Goal: Task Accomplishment & Management: Manage account settings

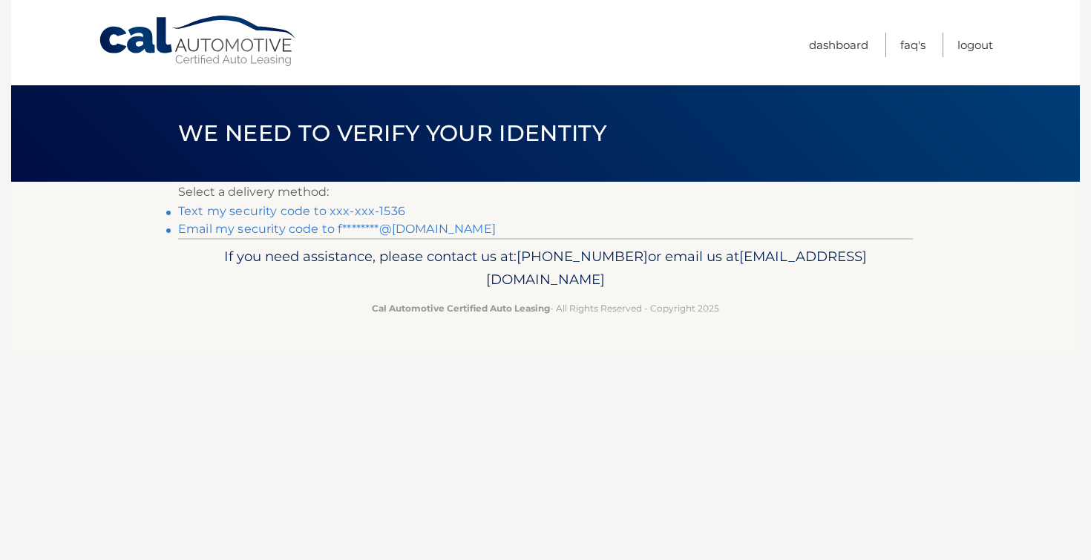
click at [279, 237] on li "Email my security code to f********@hotmail.com" at bounding box center [545, 229] width 735 height 18
click at [282, 209] on link "Text my security code to xxx-xxx-1536" at bounding box center [291, 211] width 227 height 14
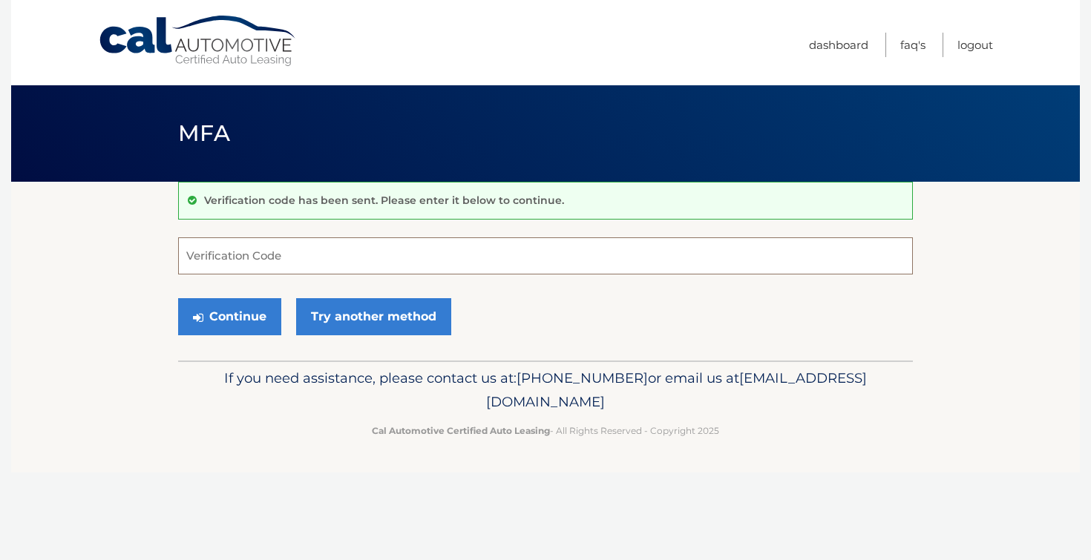
click at [291, 250] on input "Verification Code" at bounding box center [545, 256] width 735 height 37
type input "600704"
click at [239, 308] on button "Continue" at bounding box center [229, 316] width 103 height 37
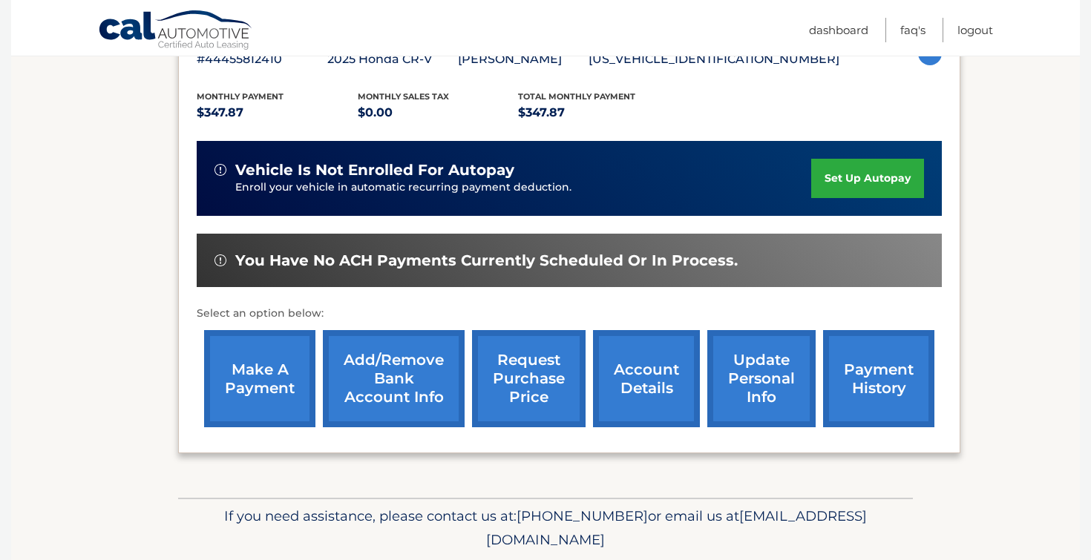
scroll to position [338, 0]
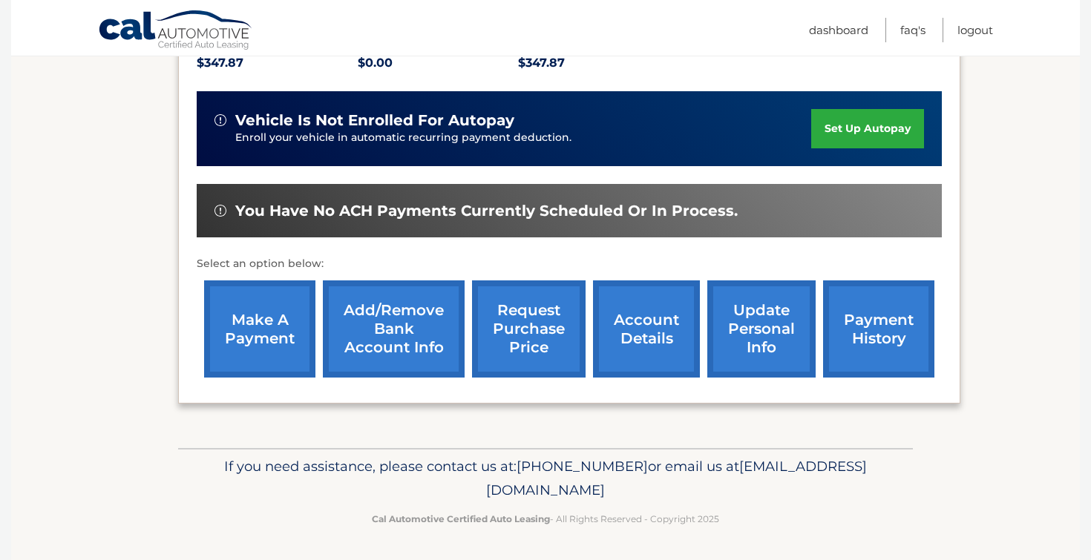
click at [889, 347] on link "payment history" at bounding box center [878, 329] width 111 height 97
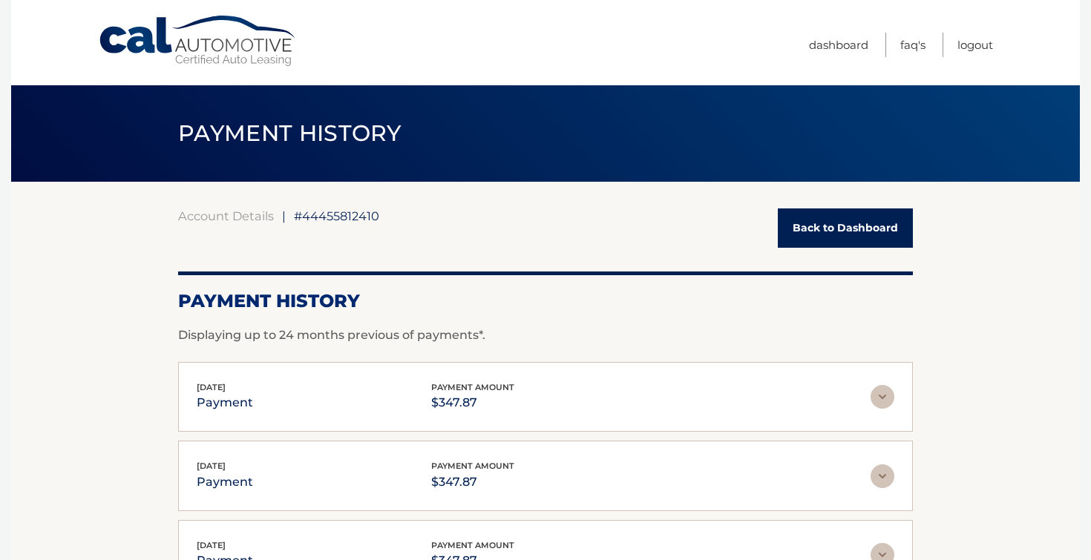
click at [839, 231] on link "Back to Dashboard" at bounding box center [845, 228] width 135 height 39
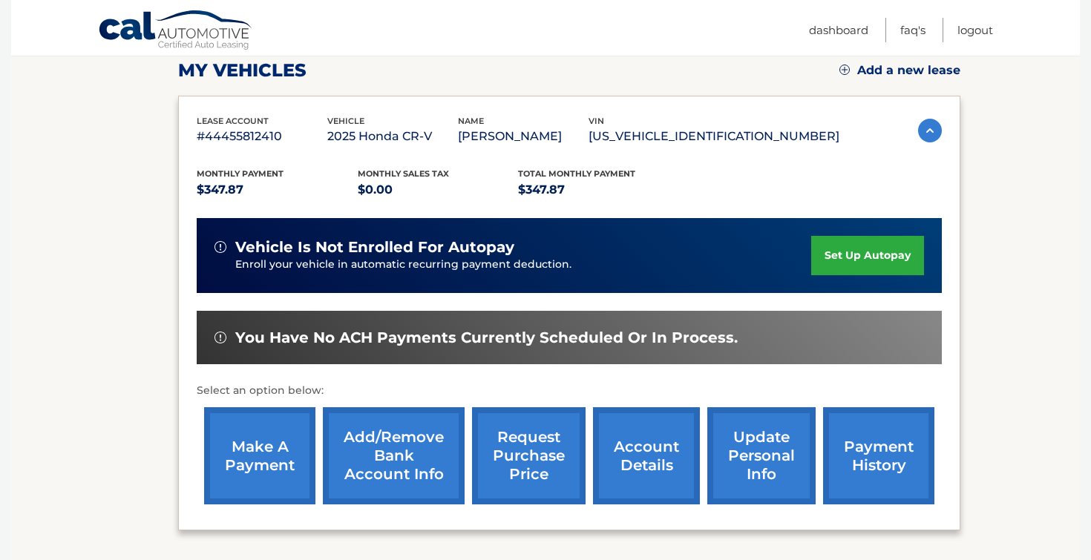
scroll to position [209, 0]
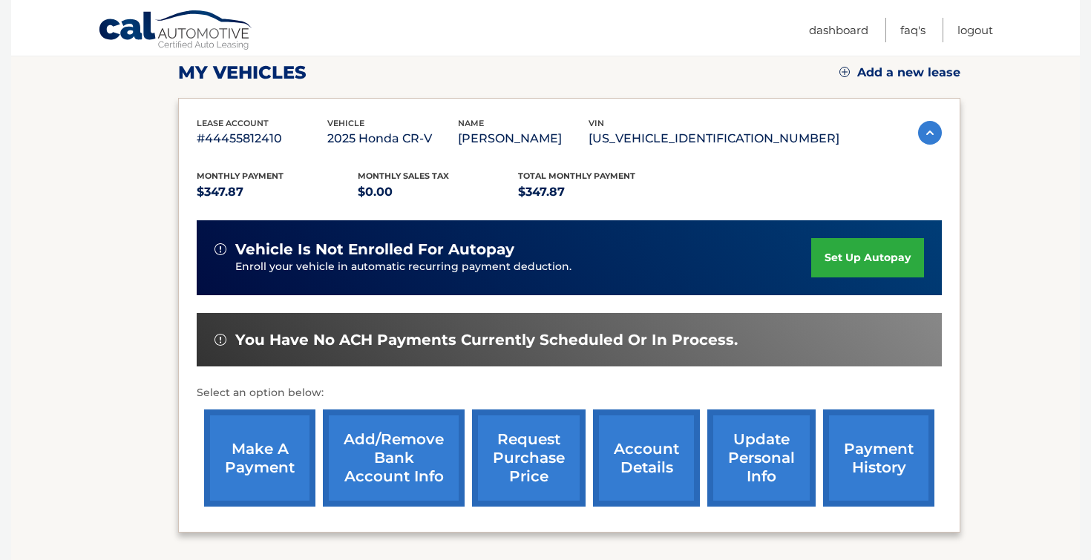
click at [266, 482] on link "make a payment" at bounding box center [259, 458] width 111 height 97
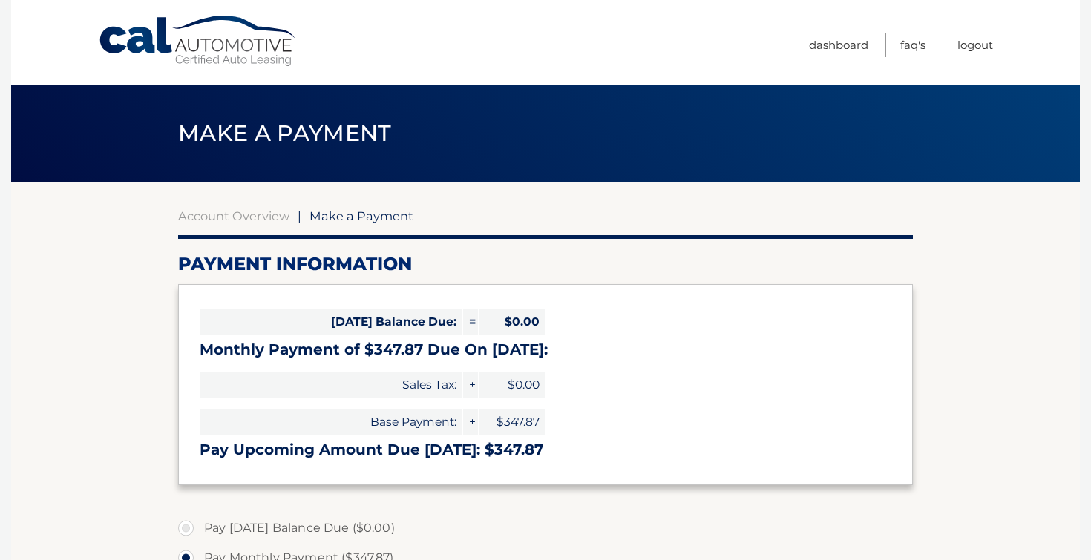
select select "Yzc4NDA5MTctNDBjNC00YjBiLTk2OGEtYmNlYmJiMGExMjI2"
click at [131, 52] on link "Cal Automotive" at bounding box center [198, 41] width 200 height 53
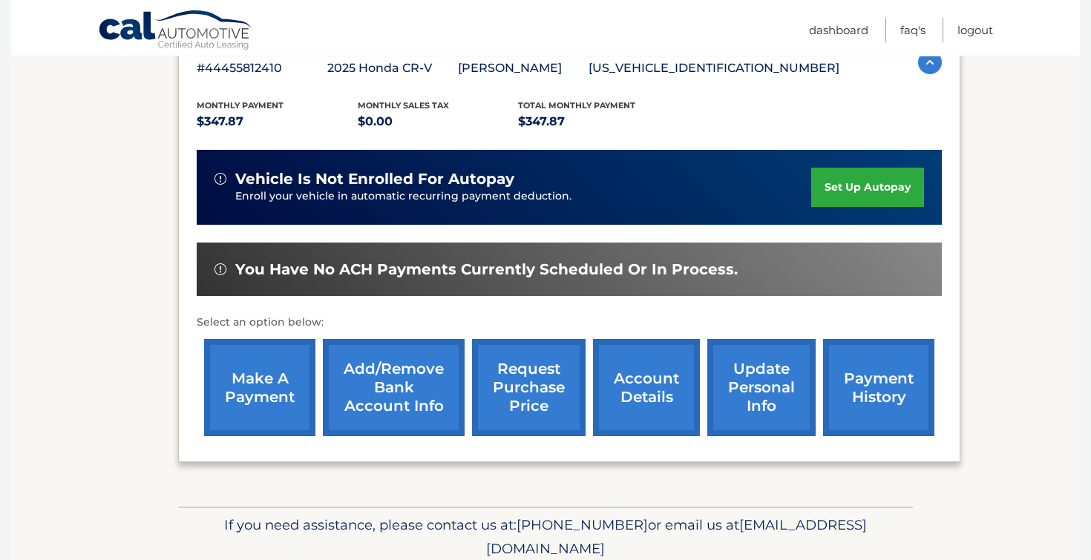
scroll to position [321, 0]
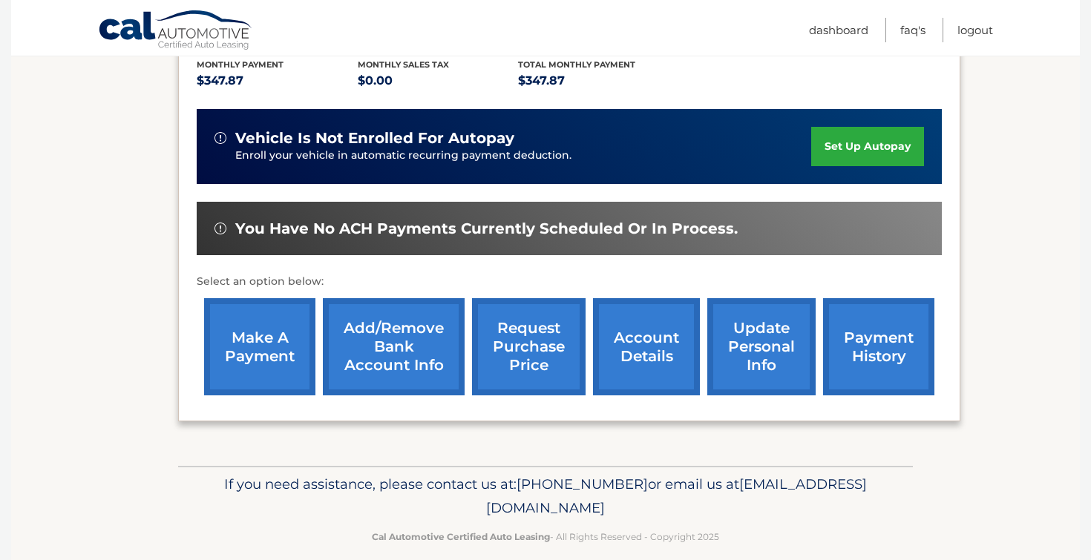
click at [658, 234] on span "You have no ACH payments currently scheduled or in process." at bounding box center [486, 229] width 502 height 19
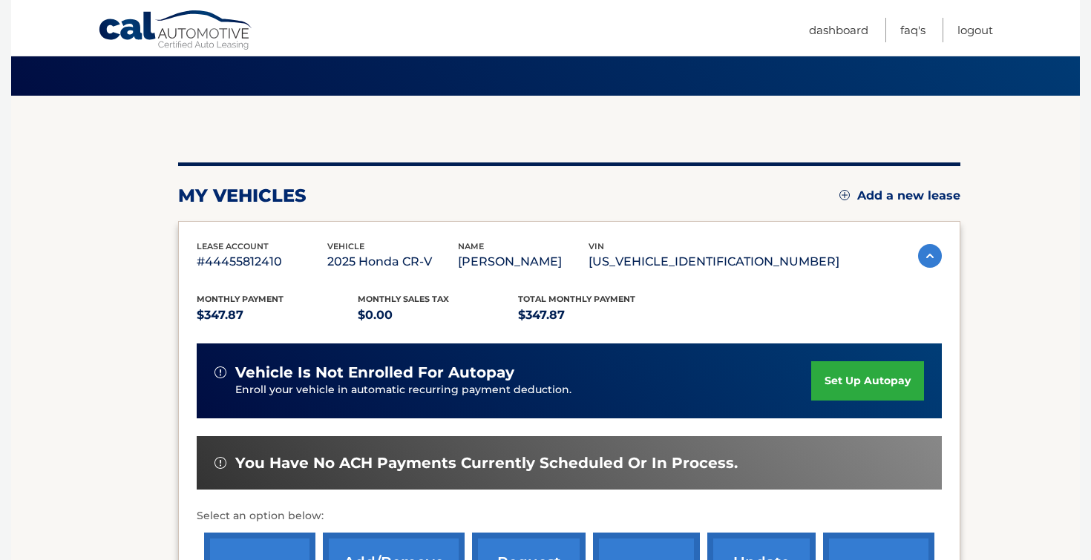
scroll to position [0, 0]
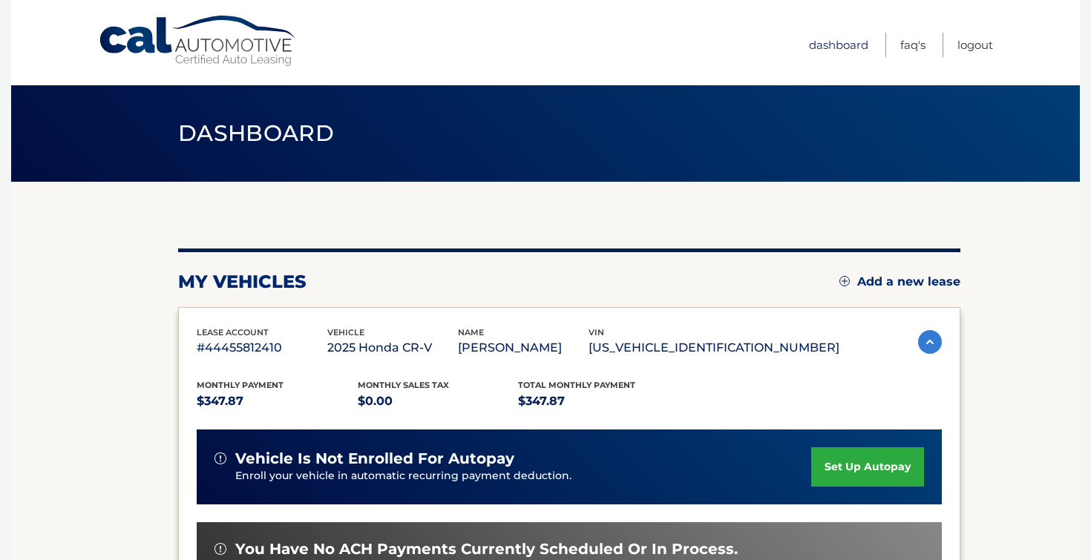
click at [838, 54] on link "Dashboard" at bounding box center [838, 45] width 59 height 24
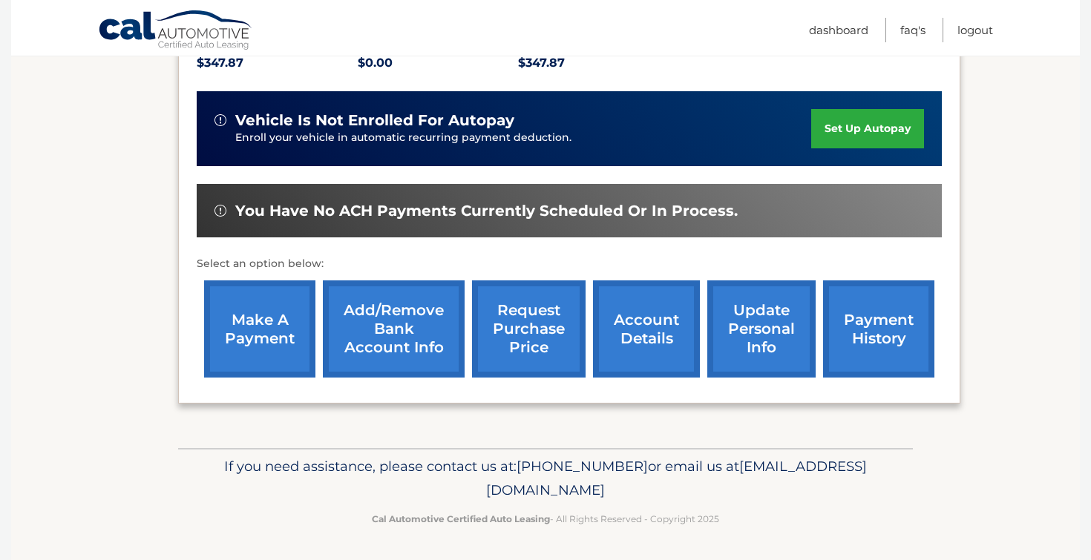
scroll to position [323, 0]
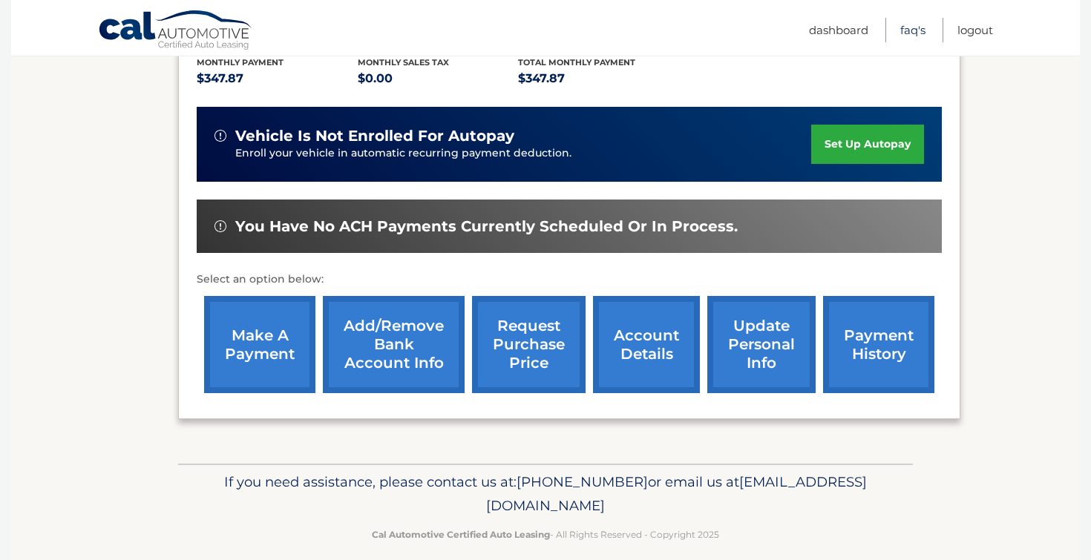
click at [903, 26] on link "FAQ's" at bounding box center [912, 30] width 25 height 24
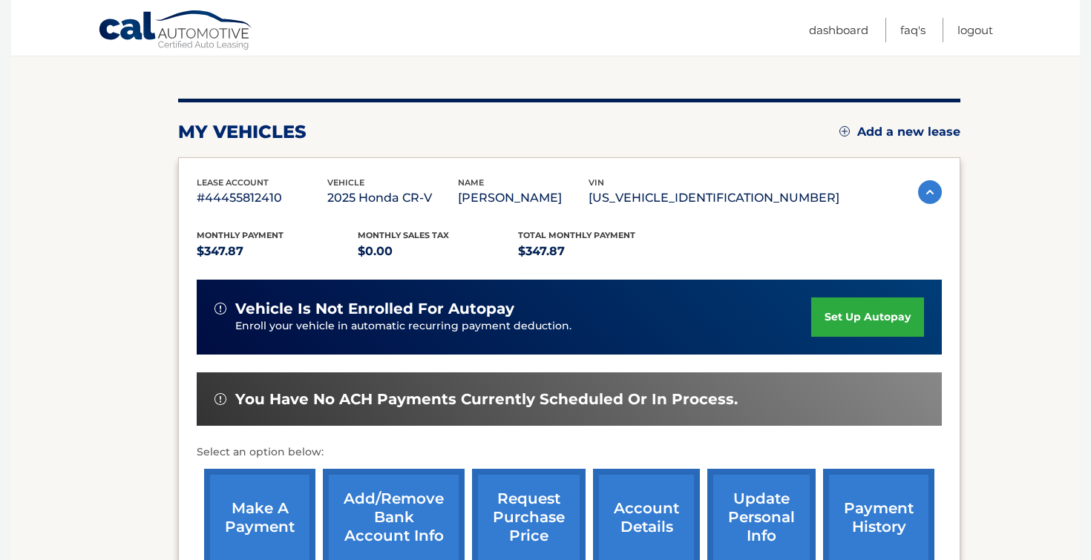
scroll to position [229, 0]
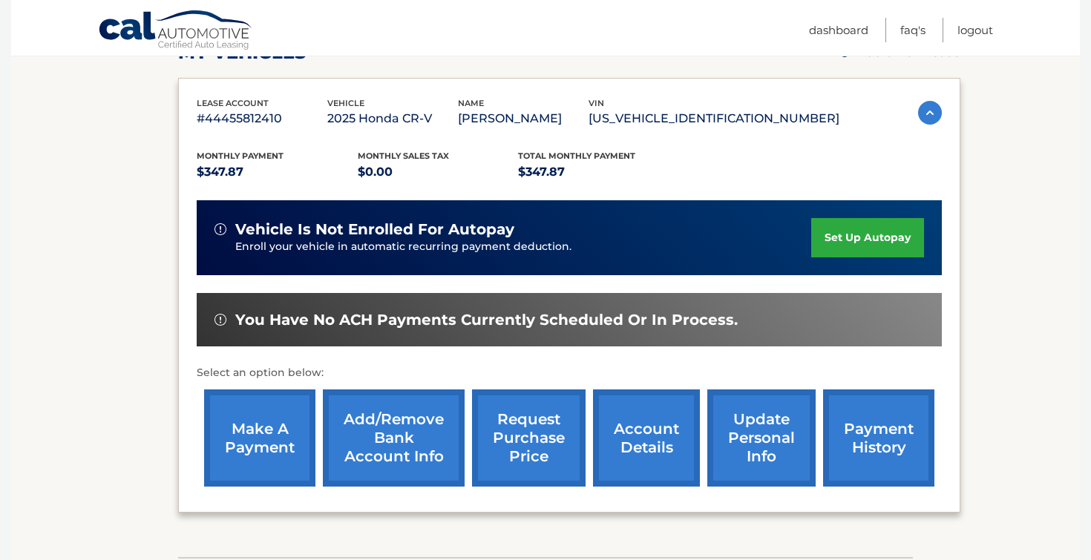
click at [287, 433] on link "make a payment" at bounding box center [259, 438] width 111 height 97
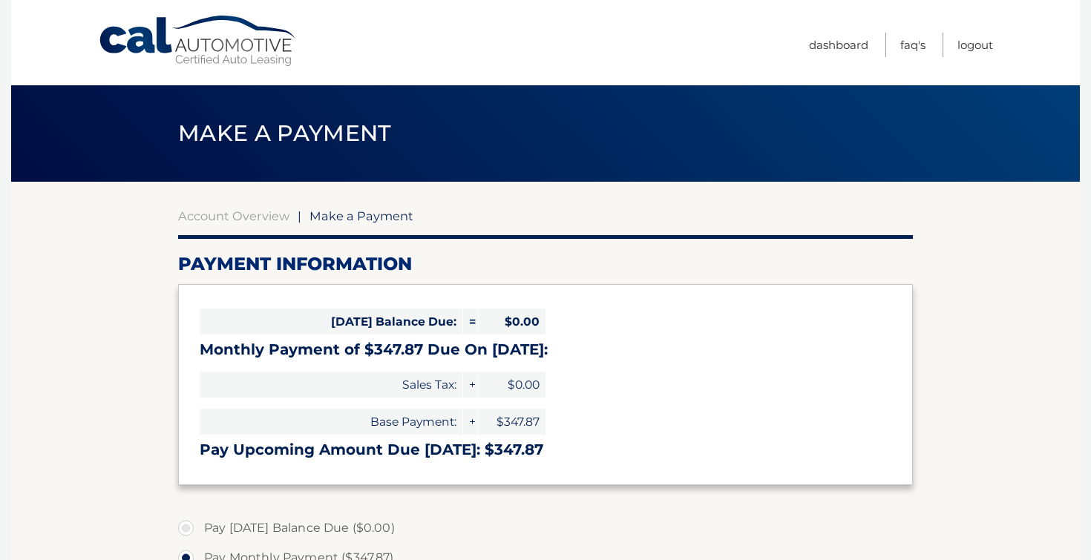
select select "Yzc4NDA5MTctNDBjNC00YjBiLTk2OGEtYmNlYmJiMGExMjI2"
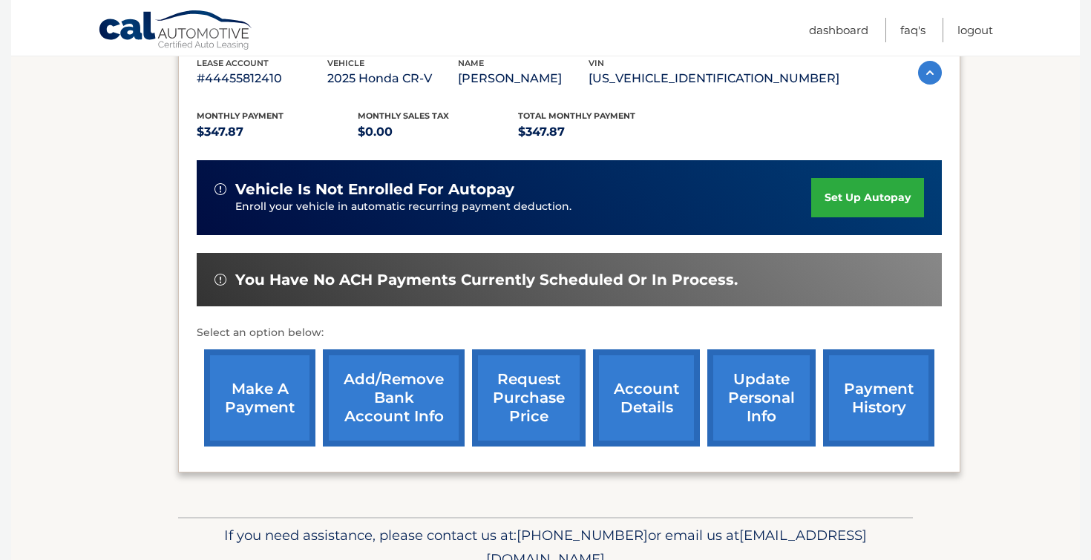
scroll to position [338, 0]
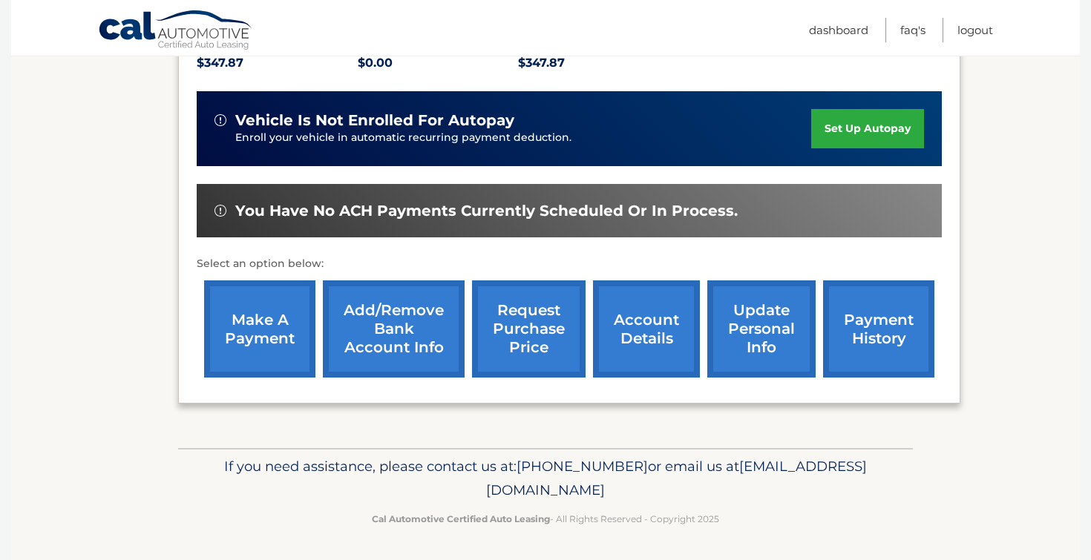
click at [632, 213] on span "You have no ACH payments currently scheduled or in process." at bounding box center [486, 211] width 502 height 19
click at [413, 232] on div "You have no ACH payments currently scheduled or in process." at bounding box center [569, 211] width 745 height 54
click at [632, 341] on link "account details" at bounding box center [646, 329] width 107 height 97
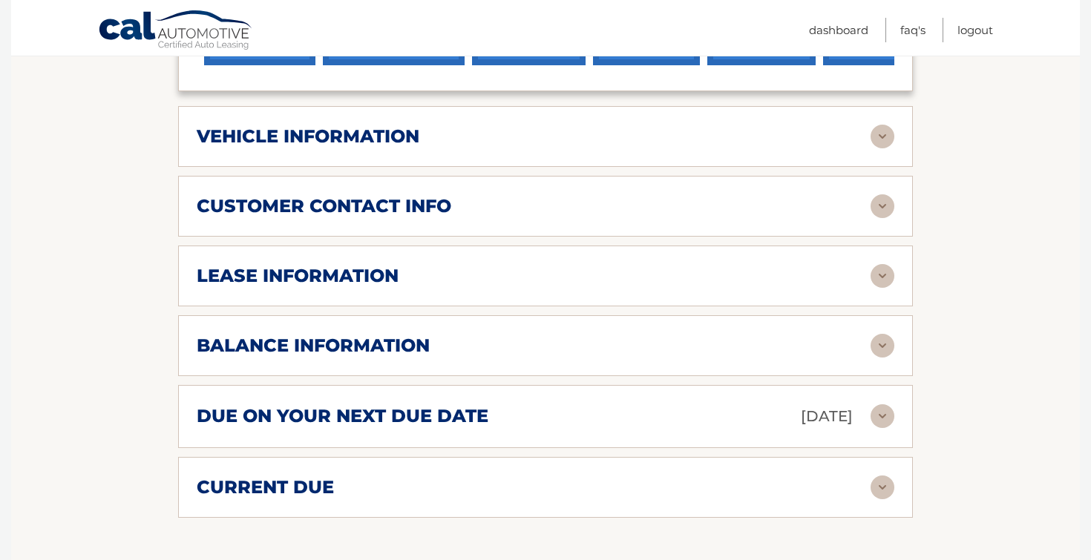
scroll to position [735, 0]
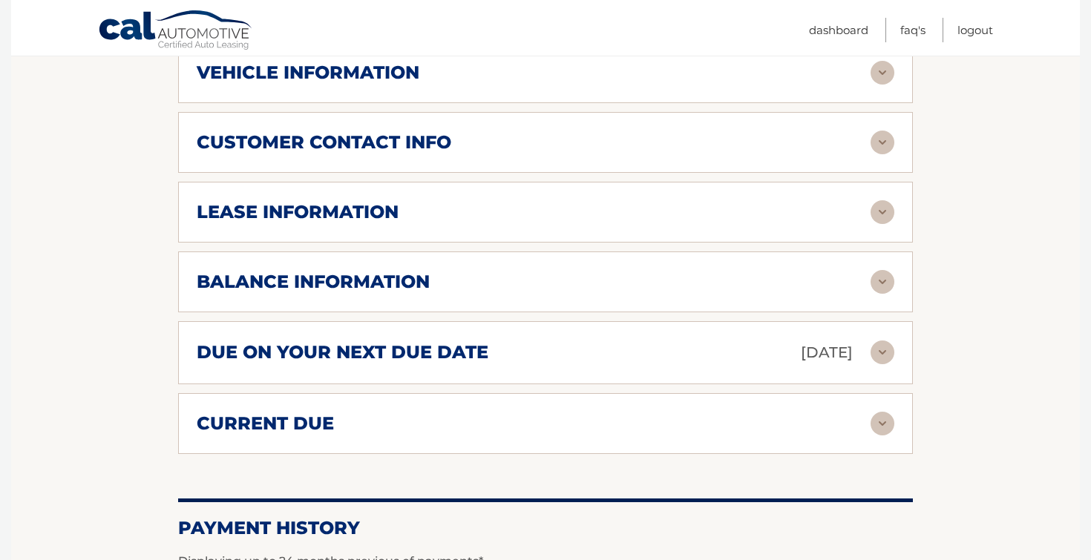
click at [869, 289] on div "balance information" at bounding box center [534, 282] width 674 height 22
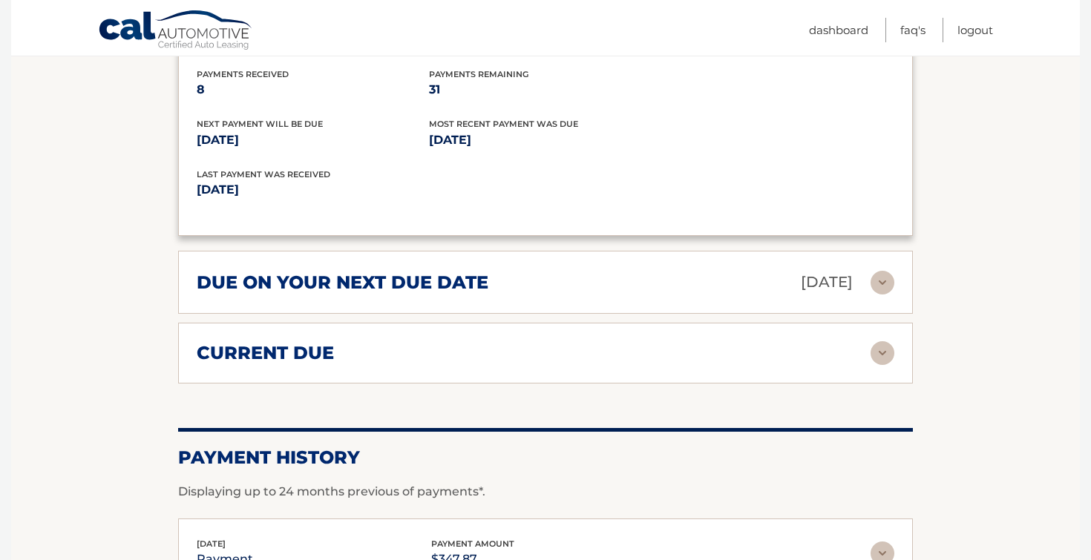
scroll to position [999, 0]
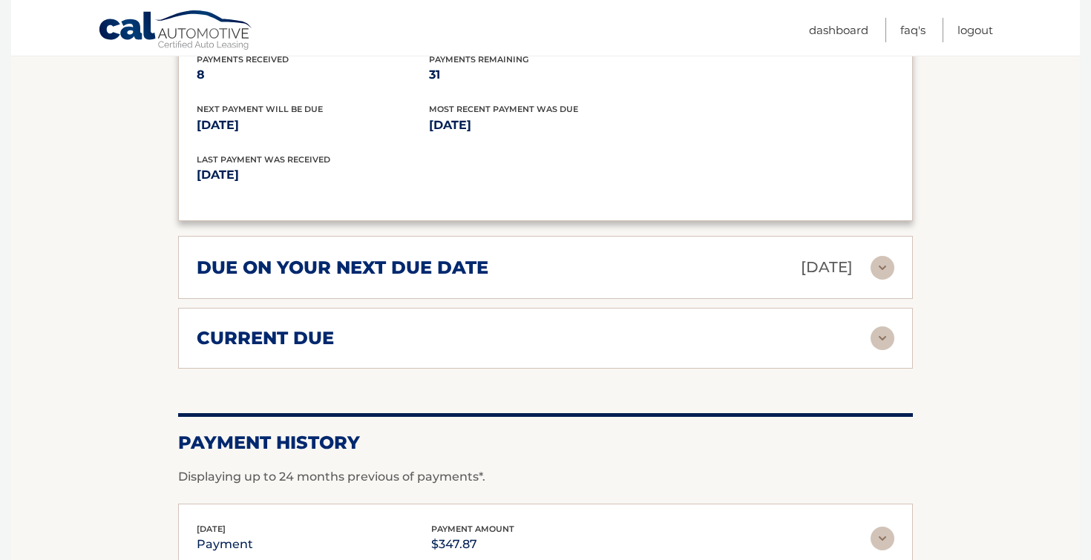
click at [624, 280] on div "due on your next due date Sep 01, 2025 Late Charges $0.00 Miscellaneous Charges…" at bounding box center [545, 267] width 735 height 63
click at [887, 263] on img at bounding box center [883, 268] width 24 height 24
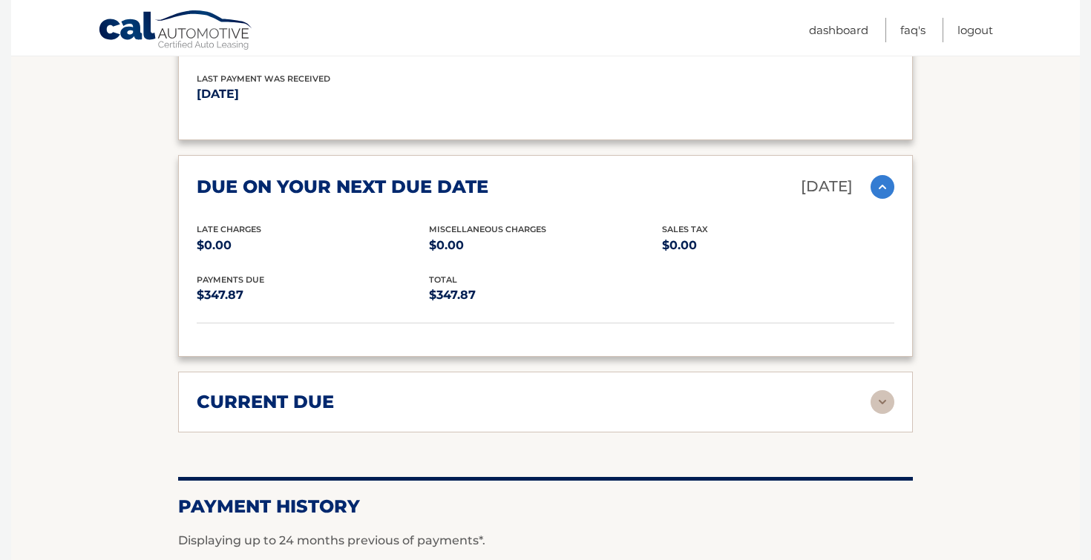
scroll to position [1081, 0]
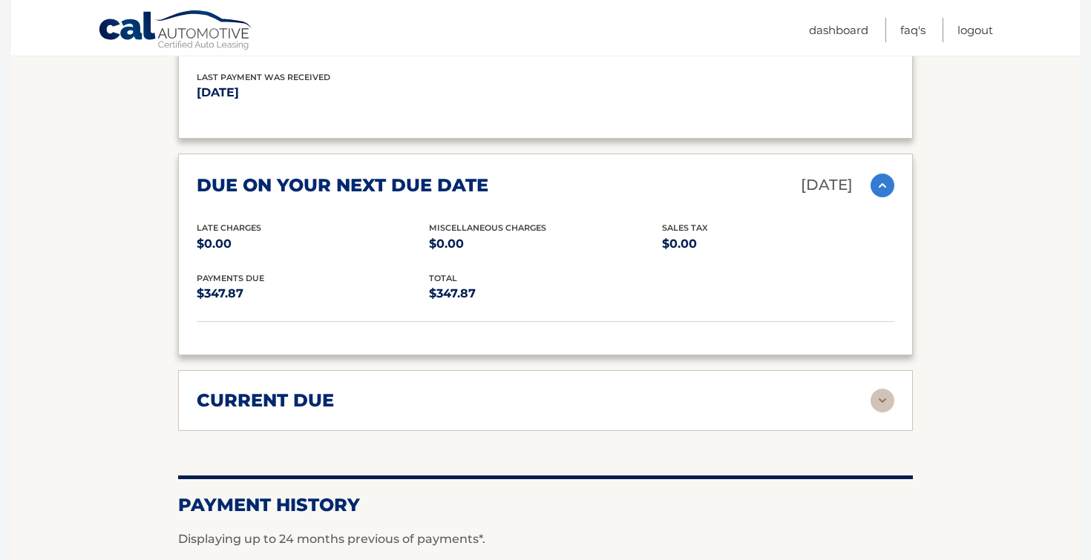
click at [606, 413] on div "current due Late Charges $0.00 Miscelleneous Charges* $0.00 Sales Tax $0.00 pay…" at bounding box center [545, 400] width 735 height 61
click at [881, 392] on img at bounding box center [883, 401] width 24 height 24
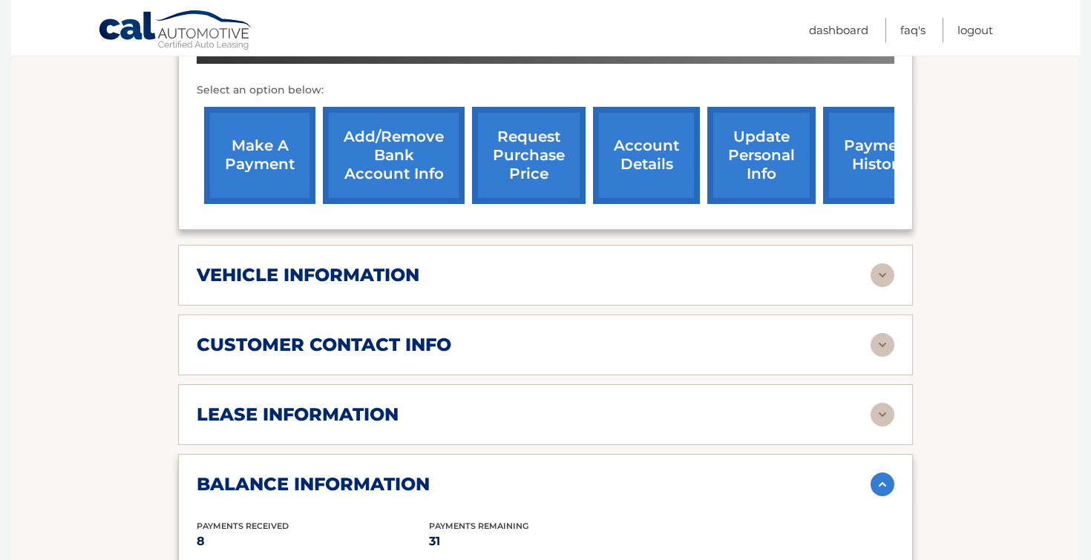
scroll to position [590, 0]
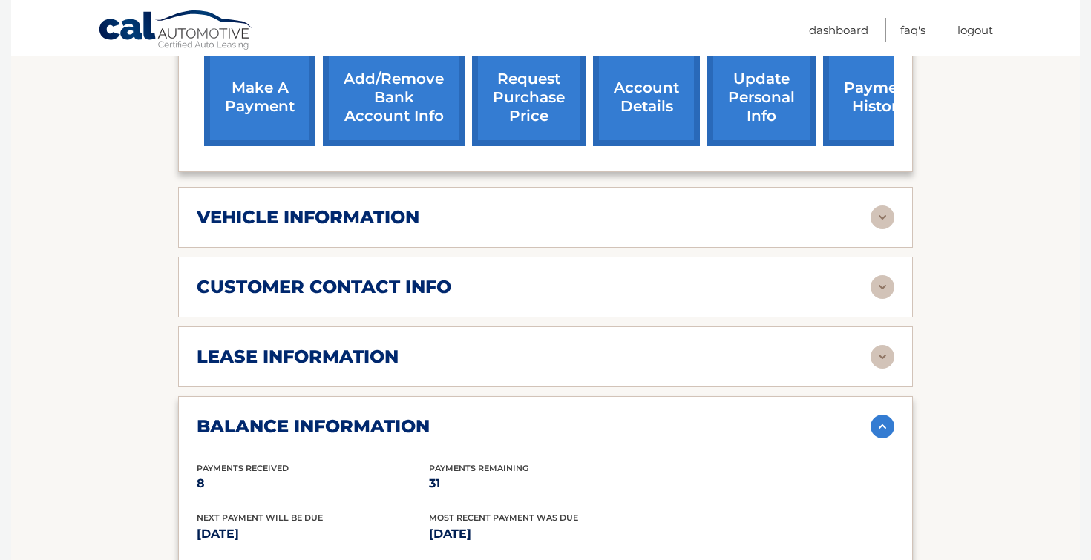
click at [884, 220] on img at bounding box center [883, 218] width 24 height 24
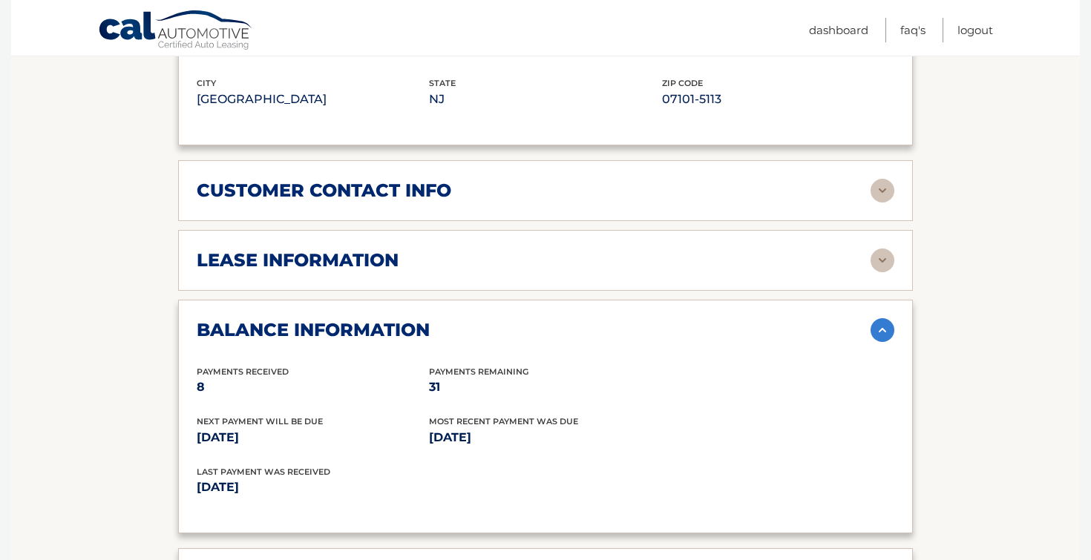
scroll to position [1104, 0]
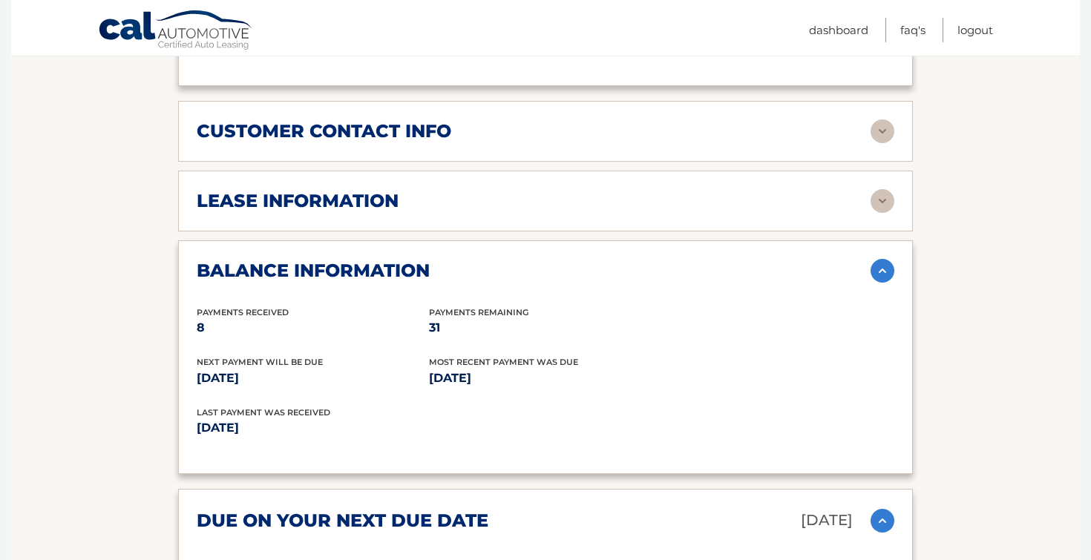
click at [887, 137] on img at bounding box center [883, 132] width 24 height 24
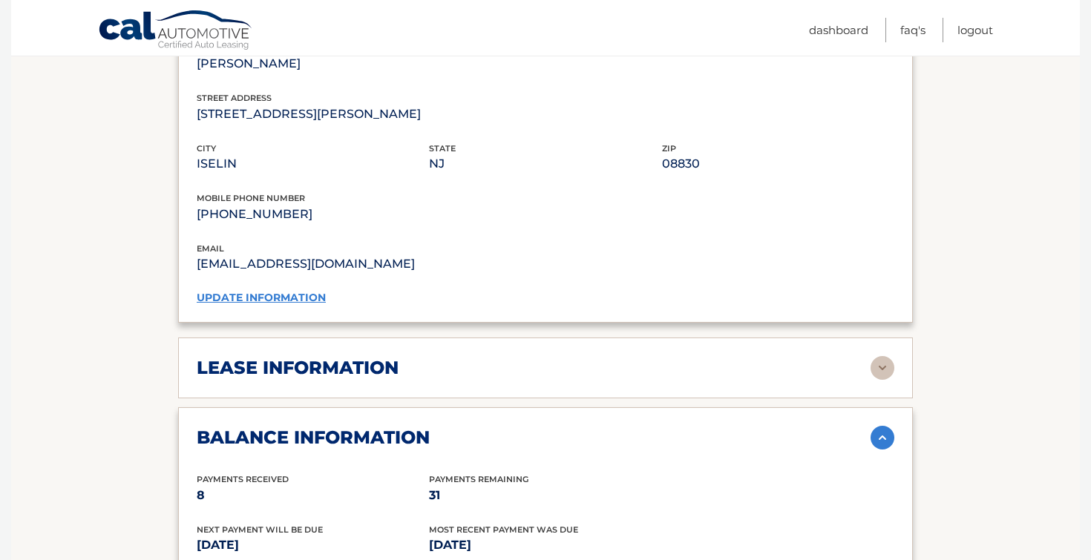
scroll to position [1353, 0]
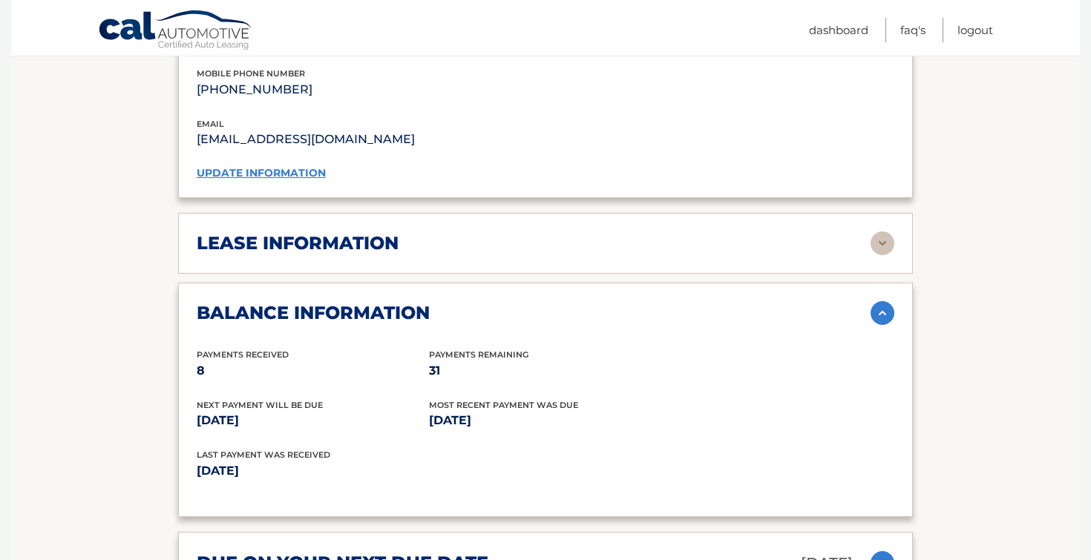
click at [885, 232] on img at bounding box center [883, 244] width 24 height 24
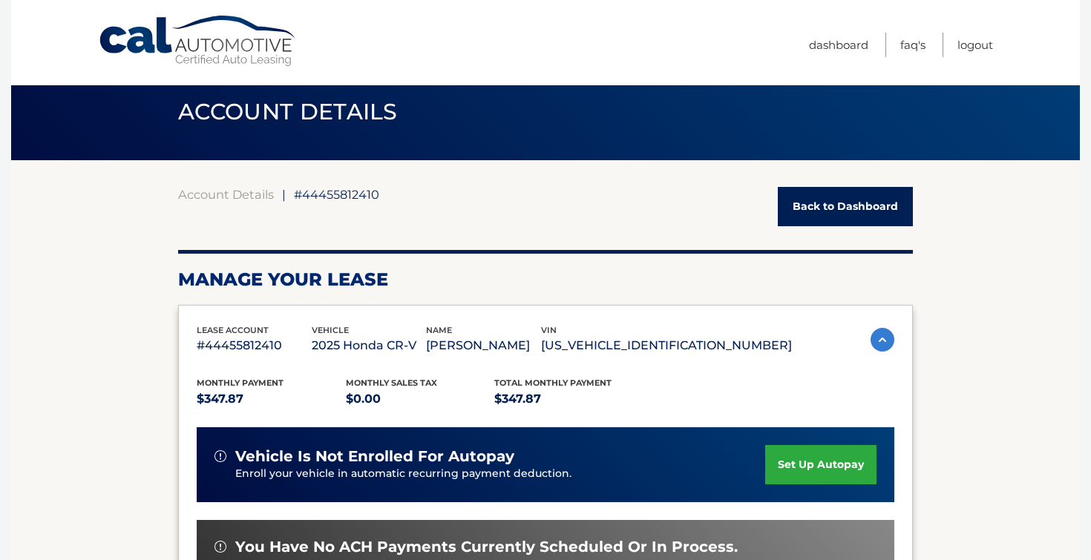
scroll to position [20, 0]
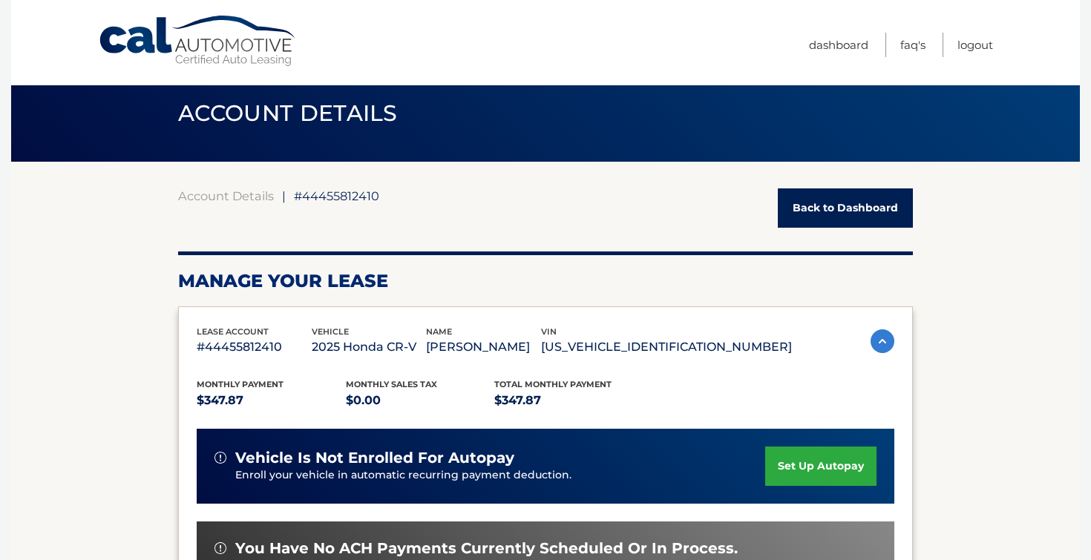
click at [163, 50] on link "Cal Automotive" at bounding box center [198, 41] width 200 height 53
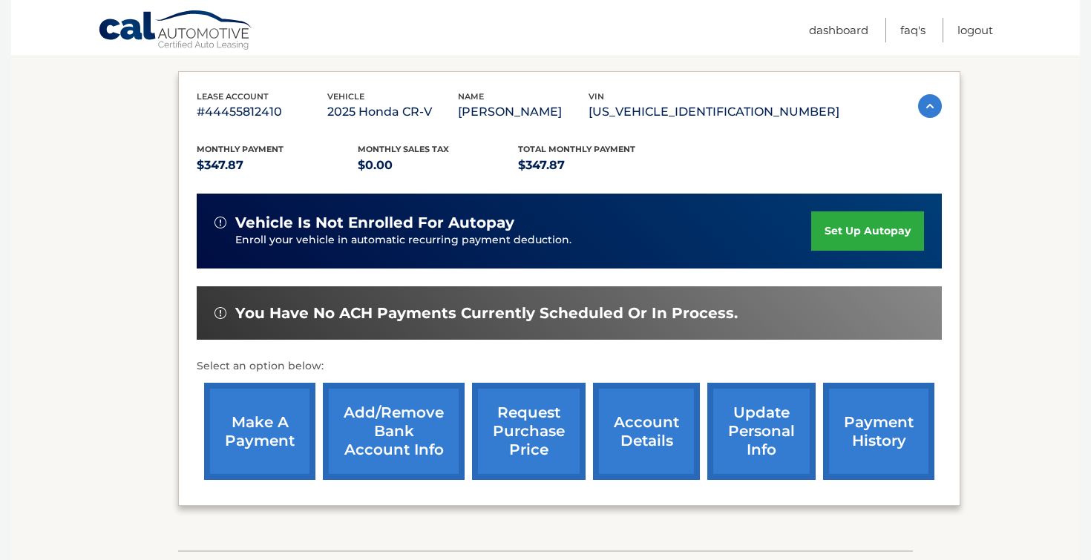
scroll to position [338, 0]
